Goal: Find specific page/section: Find specific page/section

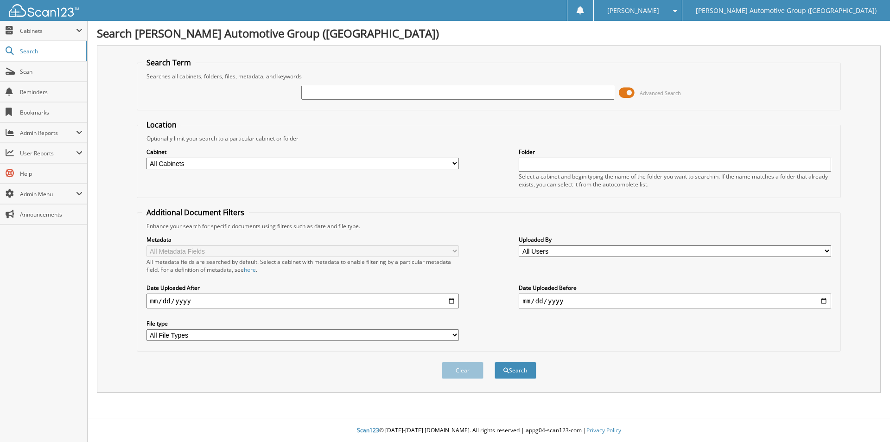
click at [351, 91] on input "text" at bounding box center [457, 93] width 313 height 14
type input "219427"
click at [533, 370] on button "Search" at bounding box center [516, 370] width 42 height 17
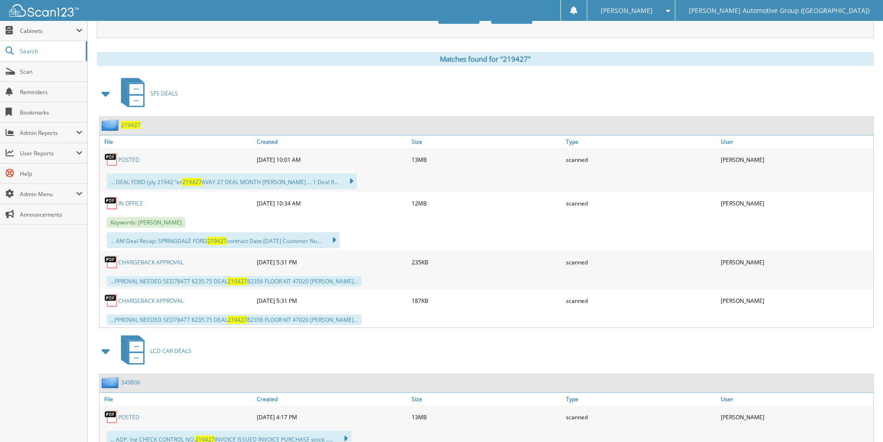
scroll to position [371, 0]
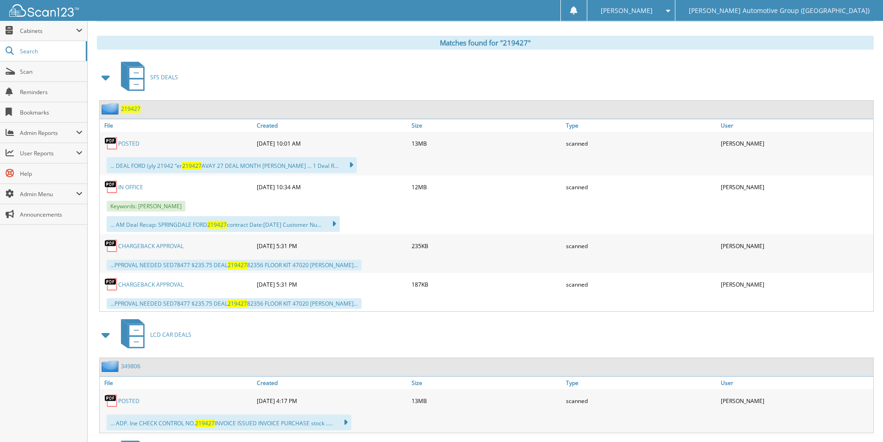
click at [130, 146] on link "POSTED" at bounding box center [128, 144] width 21 height 8
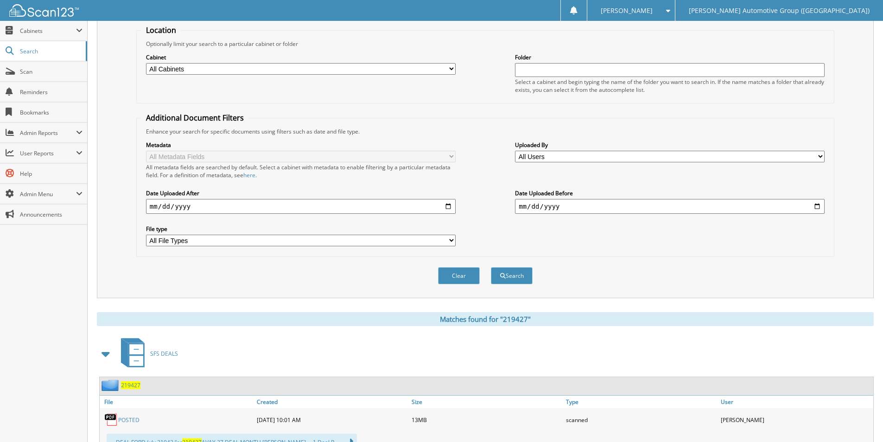
scroll to position [0, 0]
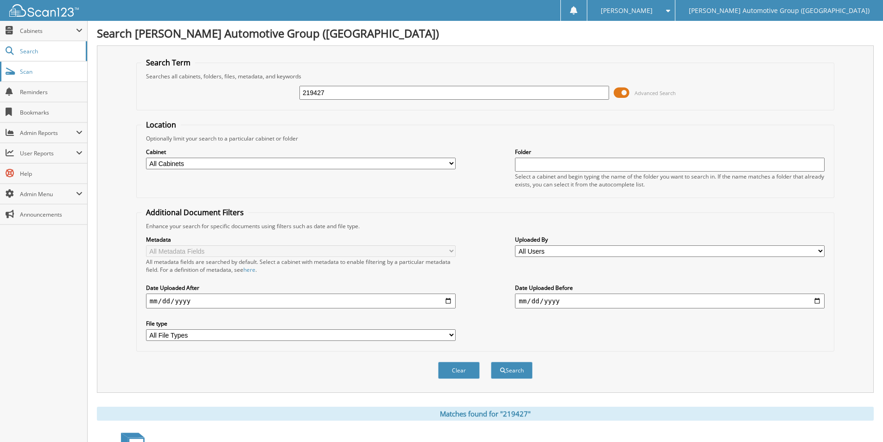
click at [46, 76] on link "Scan" at bounding box center [43, 72] width 87 height 20
